Goal: Information Seeking & Learning: Learn about a topic

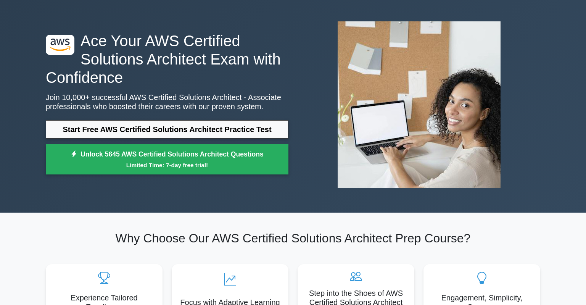
scroll to position [26, 0]
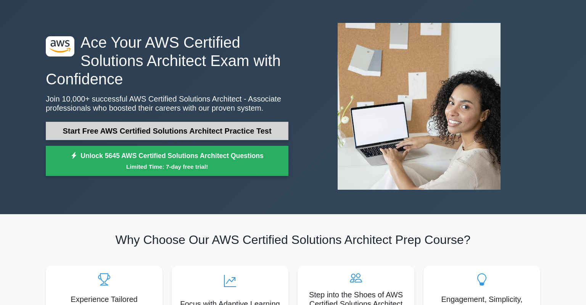
click at [214, 130] on link "Start Free AWS Certified Solutions Architect Practice Test" at bounding box center [167, 131] width 242 height 18
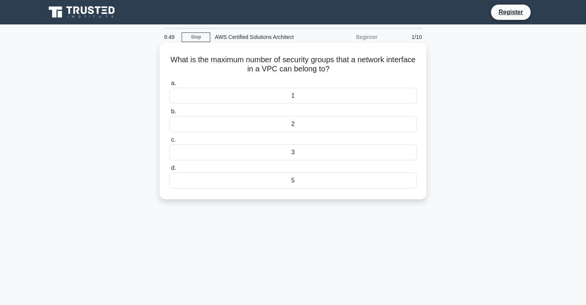
click at [233, 101] on div "1" at bounding box center [292, 96] width 247 height 16
click at [169, 86] on input "a. 1" at bounding box center [169, 83] width 0 height 5
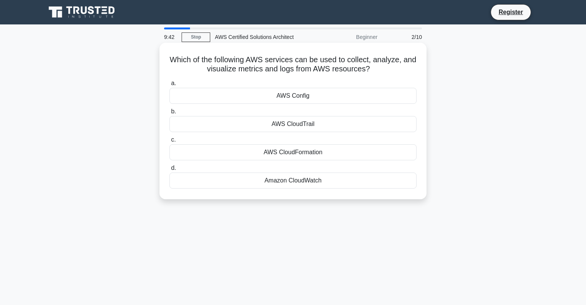
click at [241, 179] on div "Amazon CloudWatch" at bounding box center [292, 180] width 247 height 16
click at [169, 170] on input "d. Amazon CloudWatch" at bounding box center [169, 167] width 0 height 5
click at [277, 95] on div "AWS Cost Explorer" at bounding box center [292, 96] width 247 height 16
click at [169, 86] on input "a. AWS Cost Explorer" at bounding box center [169, 83] width 0 height 5
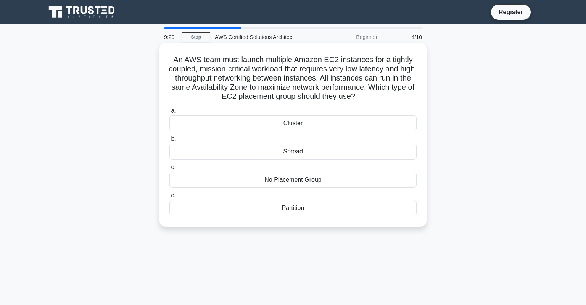
click at [289, 124] on div "Cluster" at bounding box center [292, 123] width 247 height 16
click at [169, 113] on input "a. Cluster" at bounding box center [169, 110] width 0 height 5
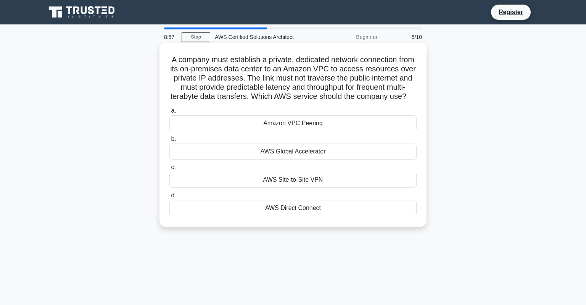
click at [282, 210] on div "AWS Direct Connect" at bounding box center [292, 208] width 247 height 16
click at [169, 198] on input "d. AWS Direct Connect" at bounding box center [169, 195] width 0 height 5
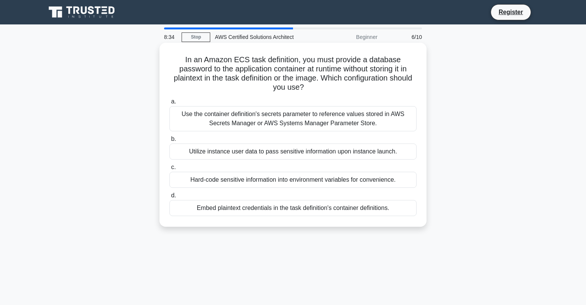
click at [352, 118] on div "Use the container definition's secrets parameter to reference values stored in …" at bounding box center [292, 118] width 247 height 25
click at [169, 104] on input "a. Use the container definition's secrets parameter to reference values stored …" at bounding box center [169, 101] width 0 height 5
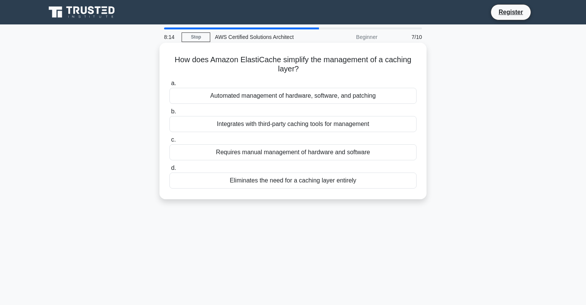
click at [239, 100] on div "Automated management of hardware, software, and patching" at bounding box center [292, 96] width 247 height 16
click at [169, 86] on input "a. Automated management of hardware, software, and patching" at bounding box center [169, 83] width 0 height 5
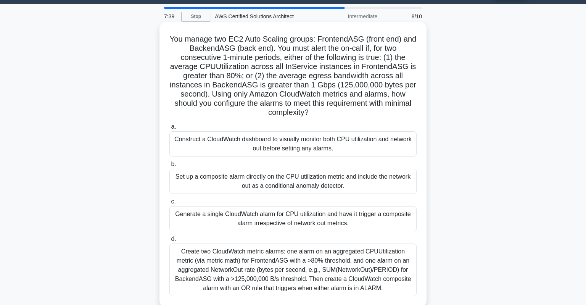
scroll to position [21, 0]
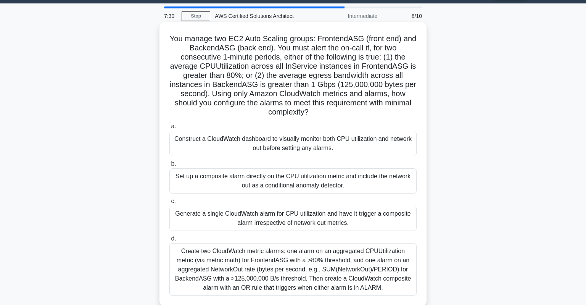
click at [262, 266] on div "Create two CloudWatch metric alarms: one alarm on an aggregated CPUUtilization …" at bounding box center [292, 269] width 247 height 53
click at [169, 241] on input "d. Create two CloudWatch metric alarms: one alarm on an aggregated CPUUtilizati…" at bounding box center [169, 238] width 0 height 5
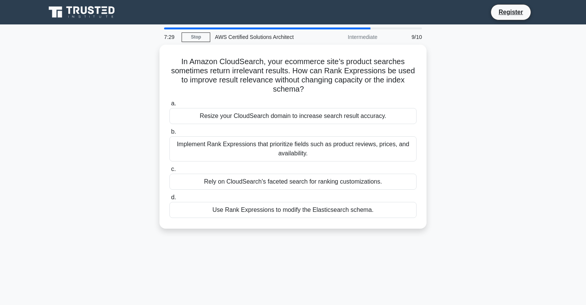
scroll to position [0, 0]
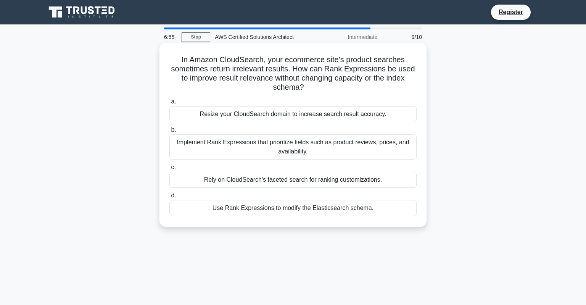
click at [314, 152] on div "Implement Rank Expressions that prioritize fields such as product reviews, pric…" at bounding box center [292, 146] width 247 height 25
click at [169, 132] on input "b. Implement Rank Expressions that prioritize fields such as product reviews, p…" at bounding box center [169, 129] width 0 height 5
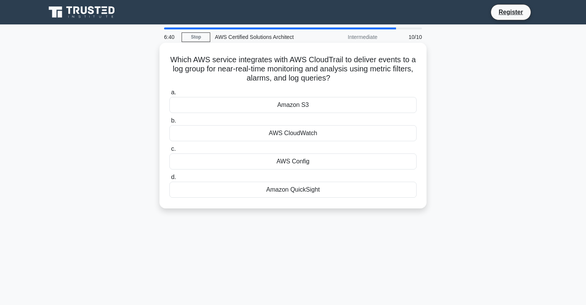
click at [287, 133] on div "AWS CloudWatch" at bounding box center [292, 133] width 247 height 16
click at [169, 123] on input "b. AWS CloudWatch" at bounding box center [169, 120] width 0 height 5
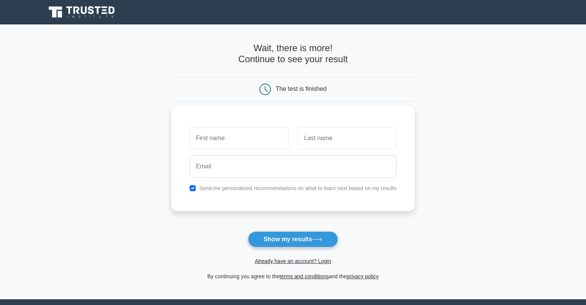
click at [197, 187] on div "Send me personalized recommendations on what to learn next based on my results" at bounding box center [293, 187] width 216 height 9
click at [192, 191] on div "Send me personalized recommendations on what to learn next based on my results" at bounding box center [293, 187] width 216 height 9
click at [193, 188] on input "checkbox" at bounding box center [192, 188] width 6 height 6
checkbox input "false"
click at [240, 139] on input "text" at bounding box center [238, 138] width 99 height 22
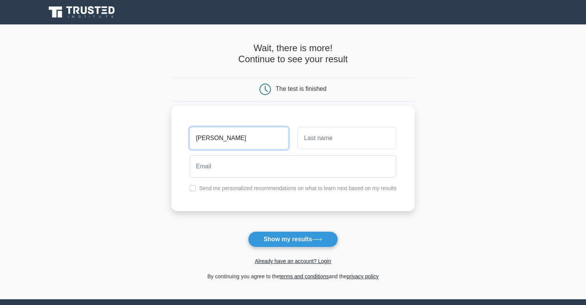
type input "andres"
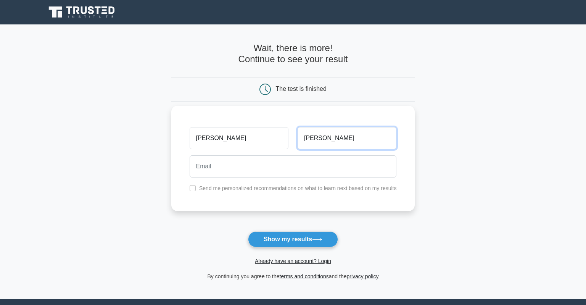
type input "ramirez"
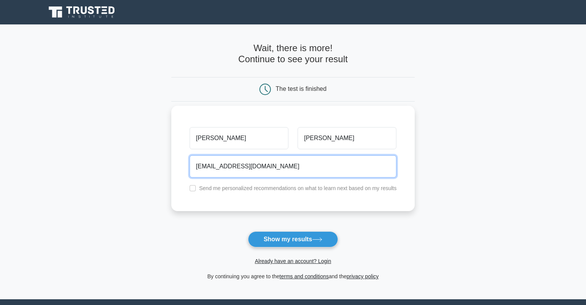
type input "dandresramirez21@gmail.com"
click at [248, 231] on button "Show my results" at bounding box center [293, 239] width 90 height 16
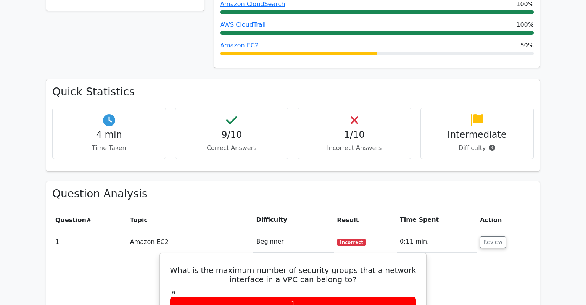
scroll to position [414, 0]
